Goal: Transaction & Acquisition: Subscribe to service/newsletter

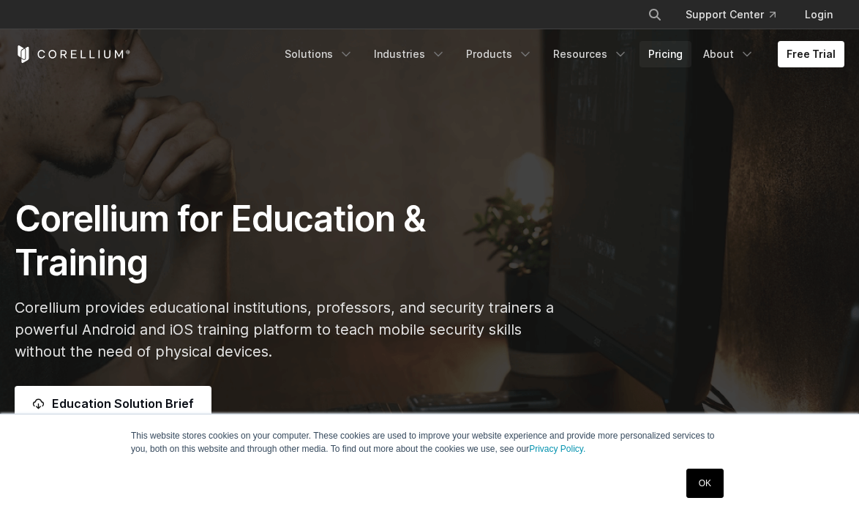
click at [675, 51] on link "Pricing" at bounding box center [666, 54] width 52 height 26
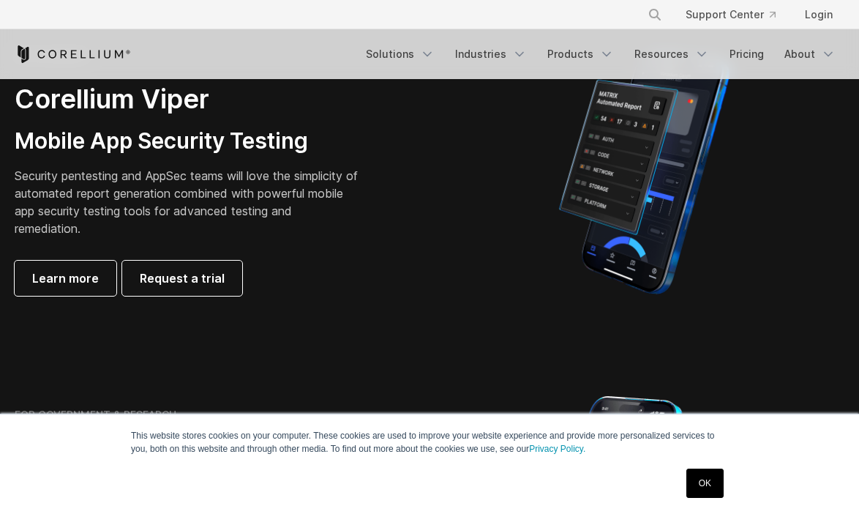
scroll to position [381, 0]
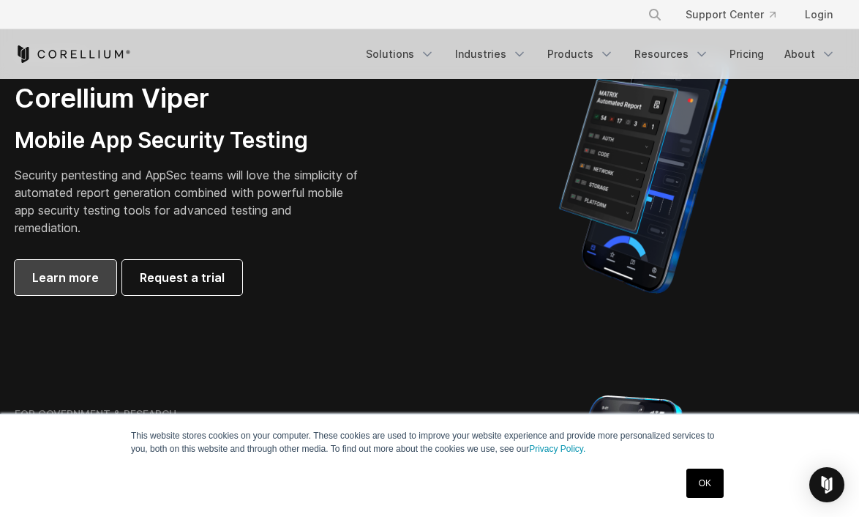
click at [89, 272] on span "Learn more" at bounding box center [65, 278] width 67 height 18
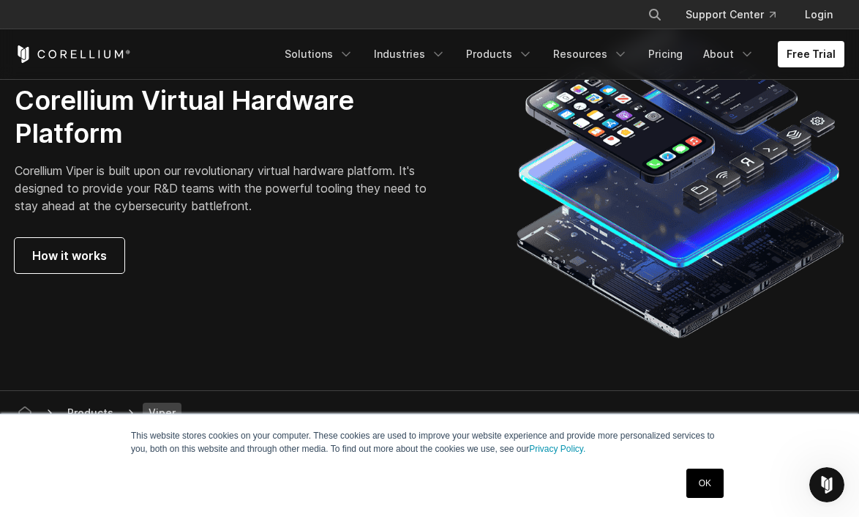
scroll to position [3865, 0]
